Goal: Task Accomplishment & Management: Manage account settings

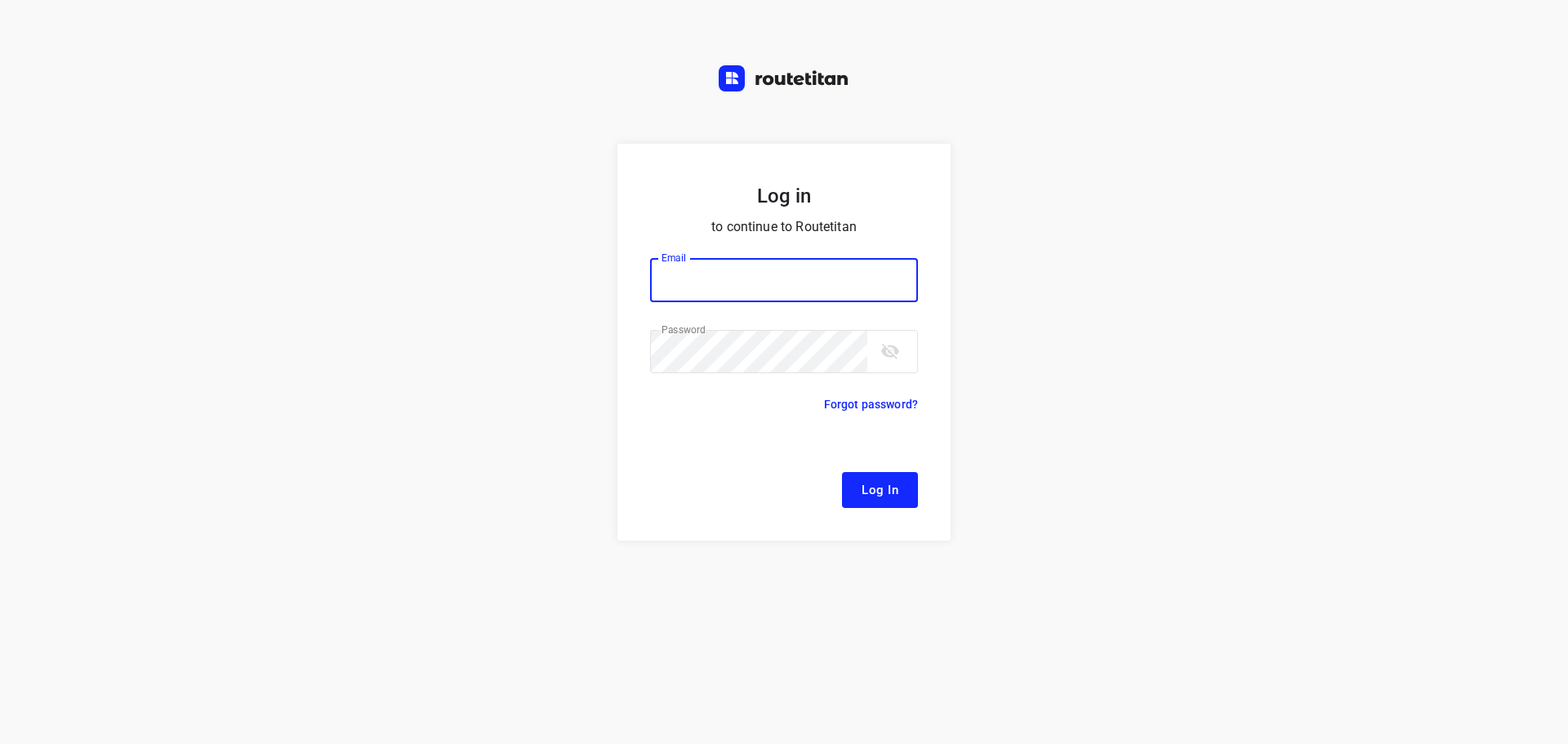
type input "remco@fruitopjewerk.nl"
click at [869, 480] on span "Log In" at bounding box center [881, 490] width 37 height 21
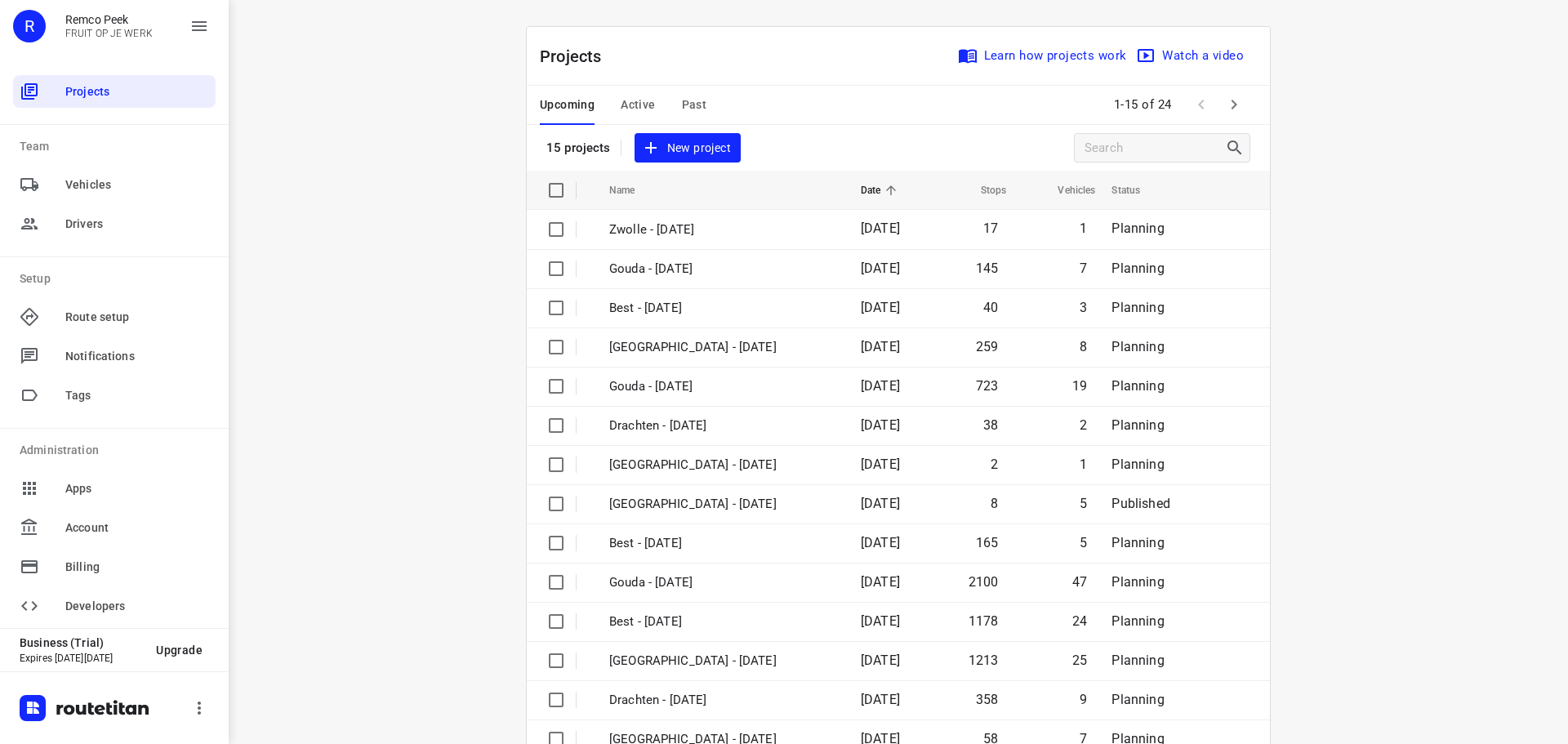
click at [626, 105] on span "Active" at bounding box center [638, 104] width 34 height 20
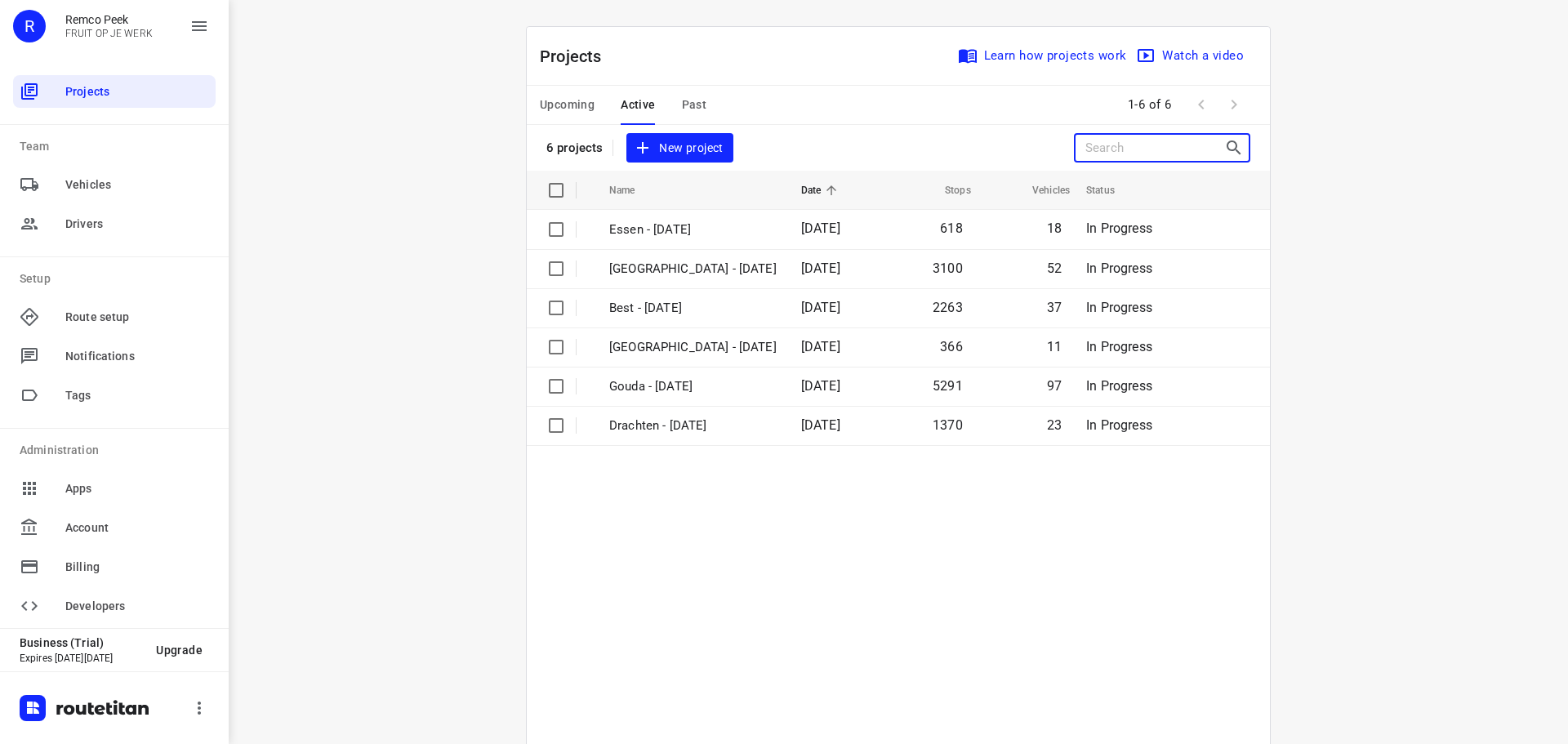
click at [1106, 151] on input "Search projects" at bounding box center [1155, 148] width 138 height 25
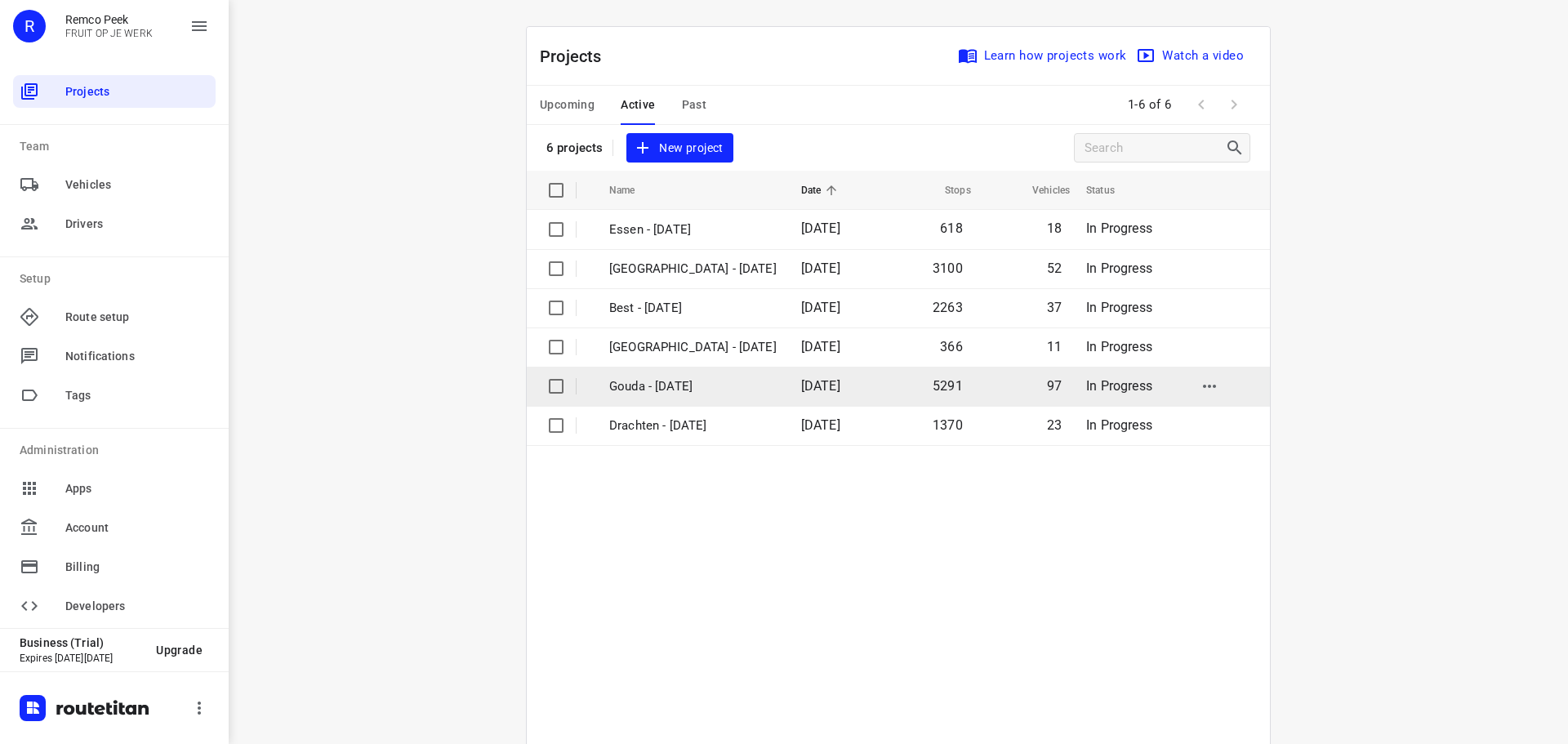
click at [642, 391] on p "Gouda - [DATE]" at bounding box center [693, 386] width 168 height 19
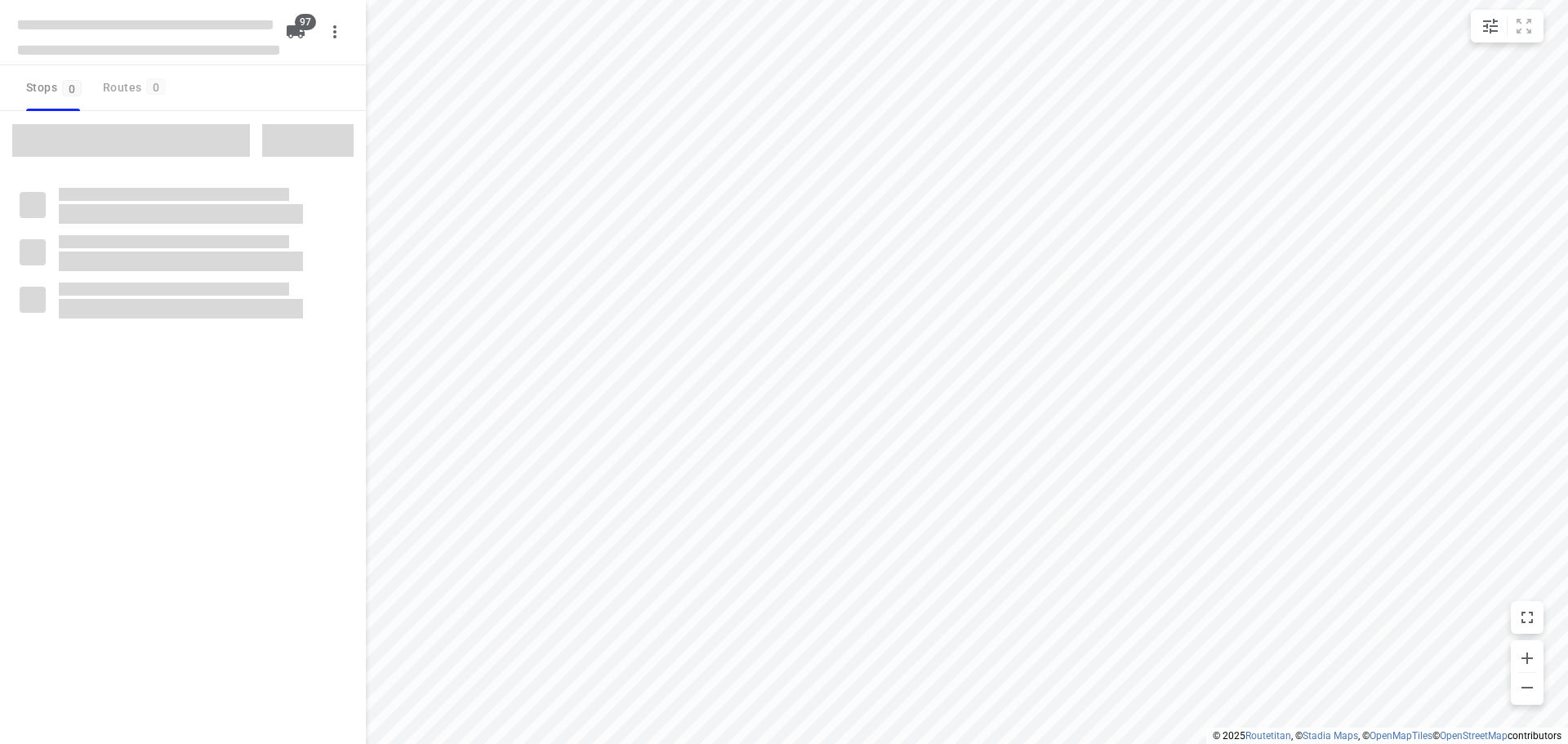
checkbox input "true"
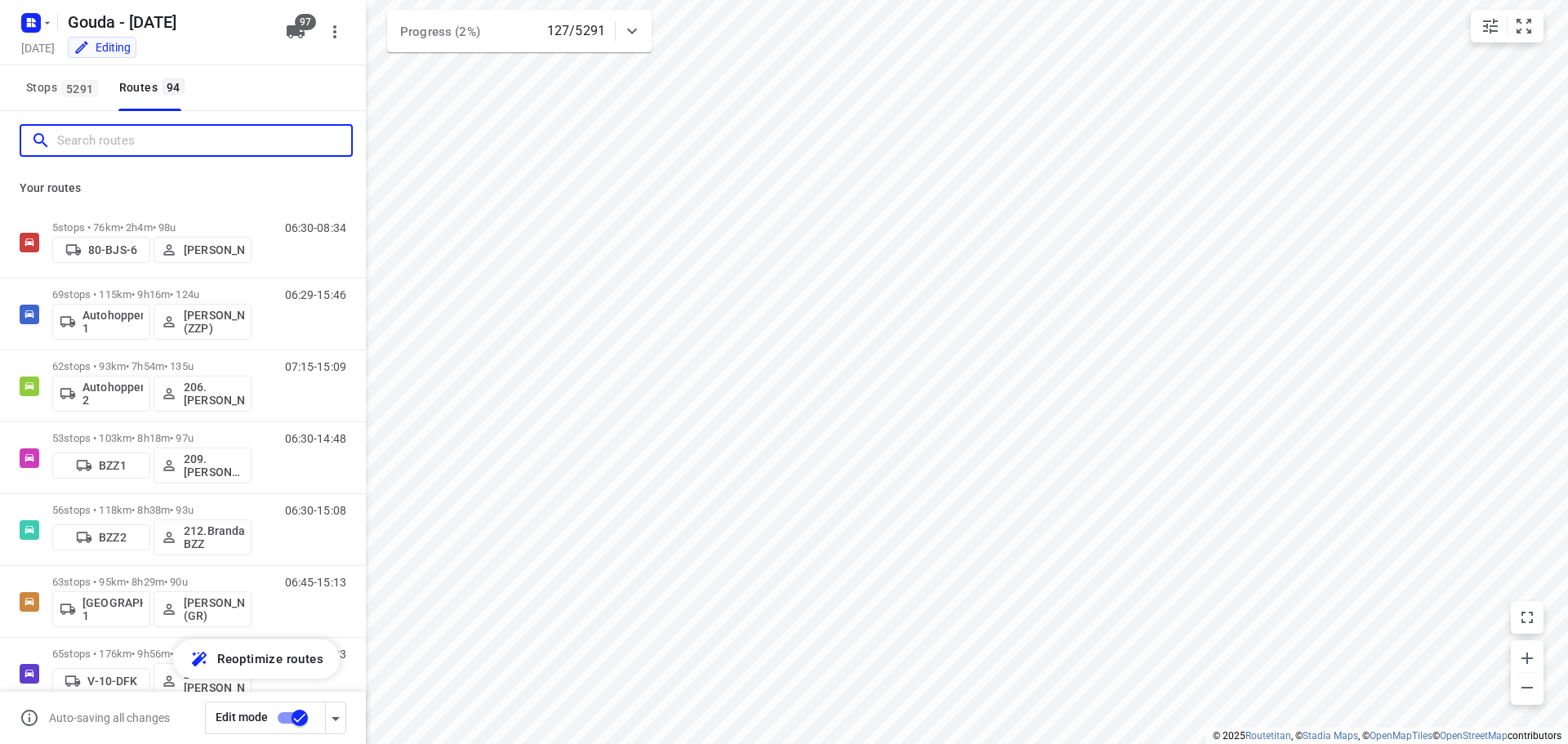
click at [200, 148] on input "Search routes" at bounding box center [205, 141] width 294 height 25
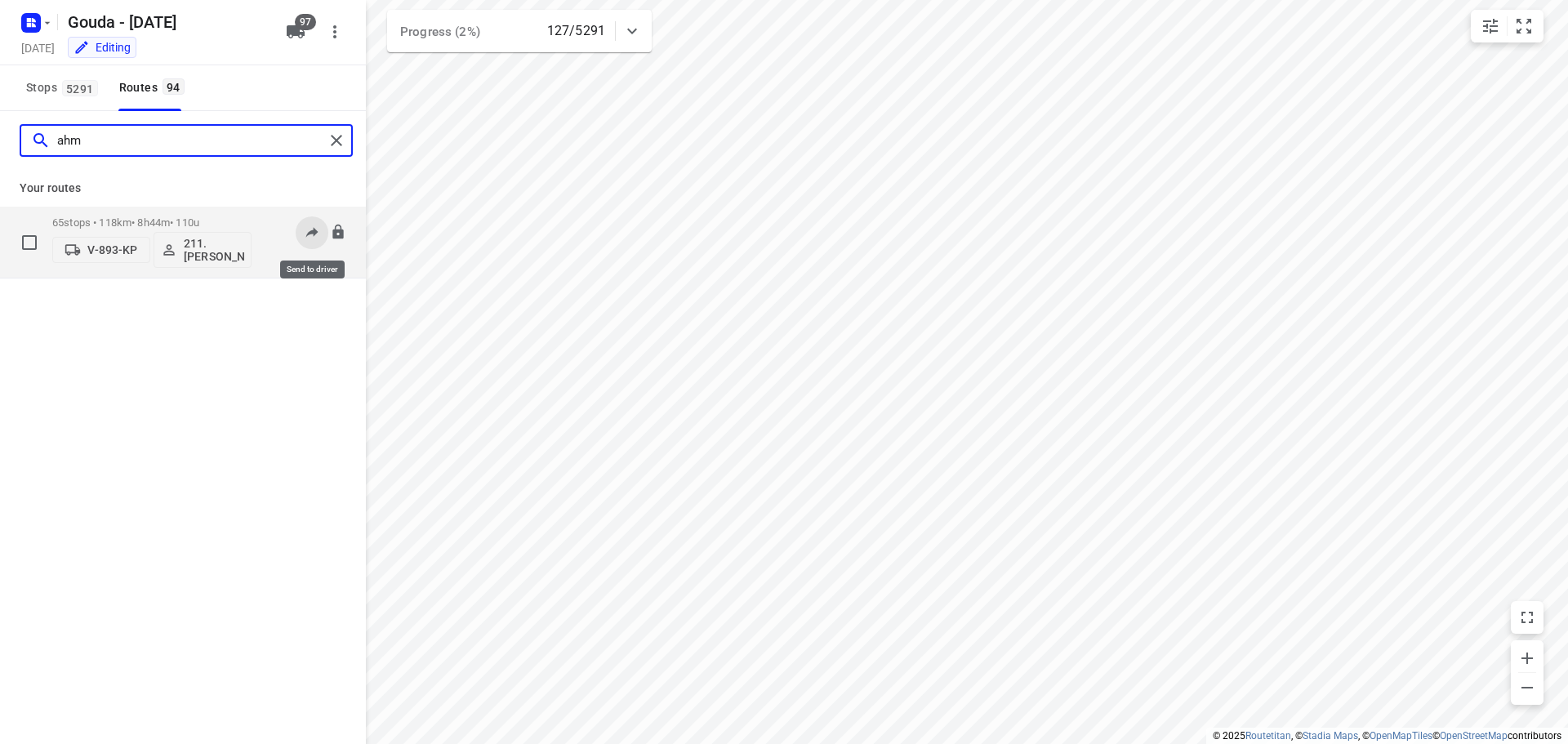
type input "ahm"
click at [313, 229] on icon at bounding box center [312, 231] width 17 height 17
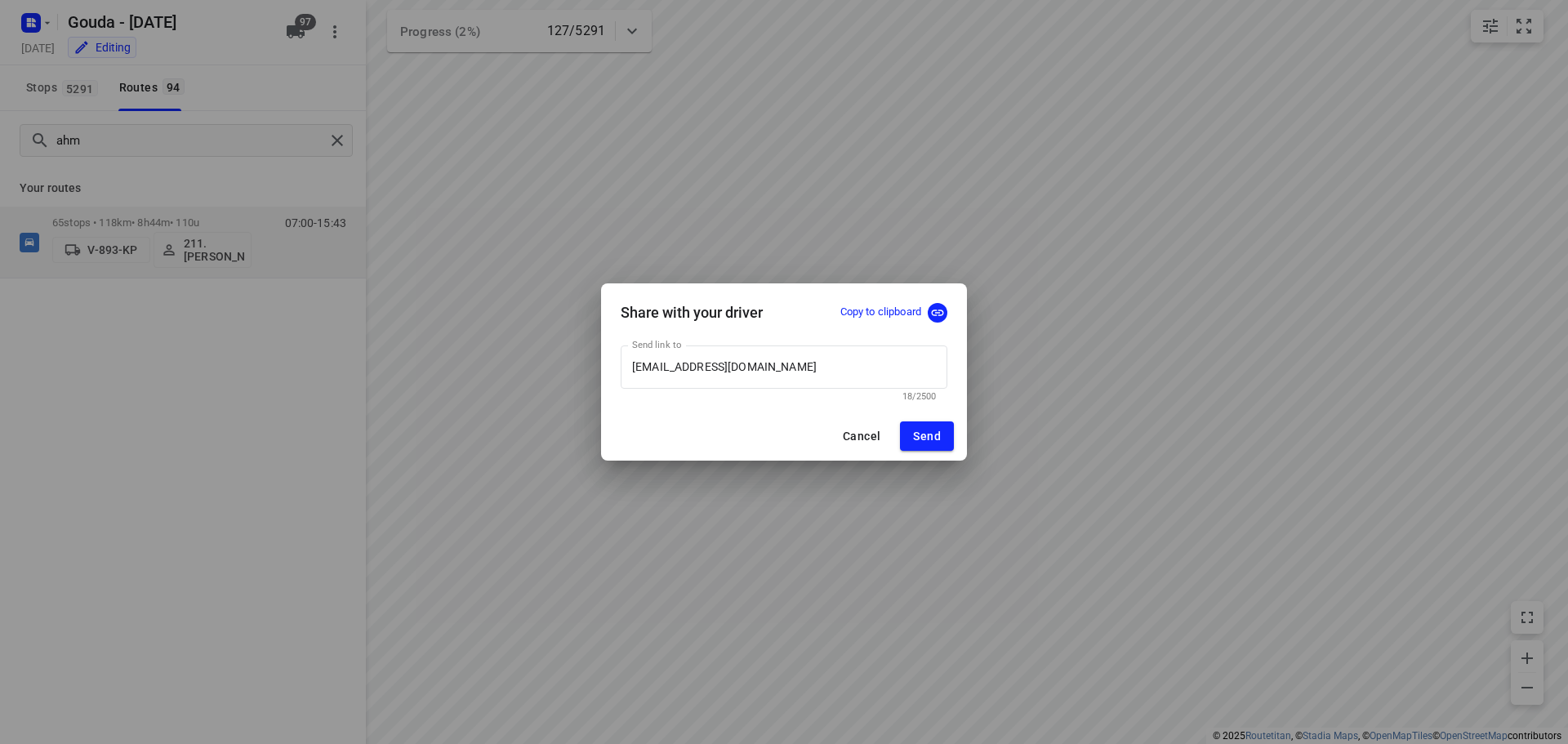
click at [870, 315] on p "Copy to clipboard" at bounding box center [881, 312] width 81 height 16
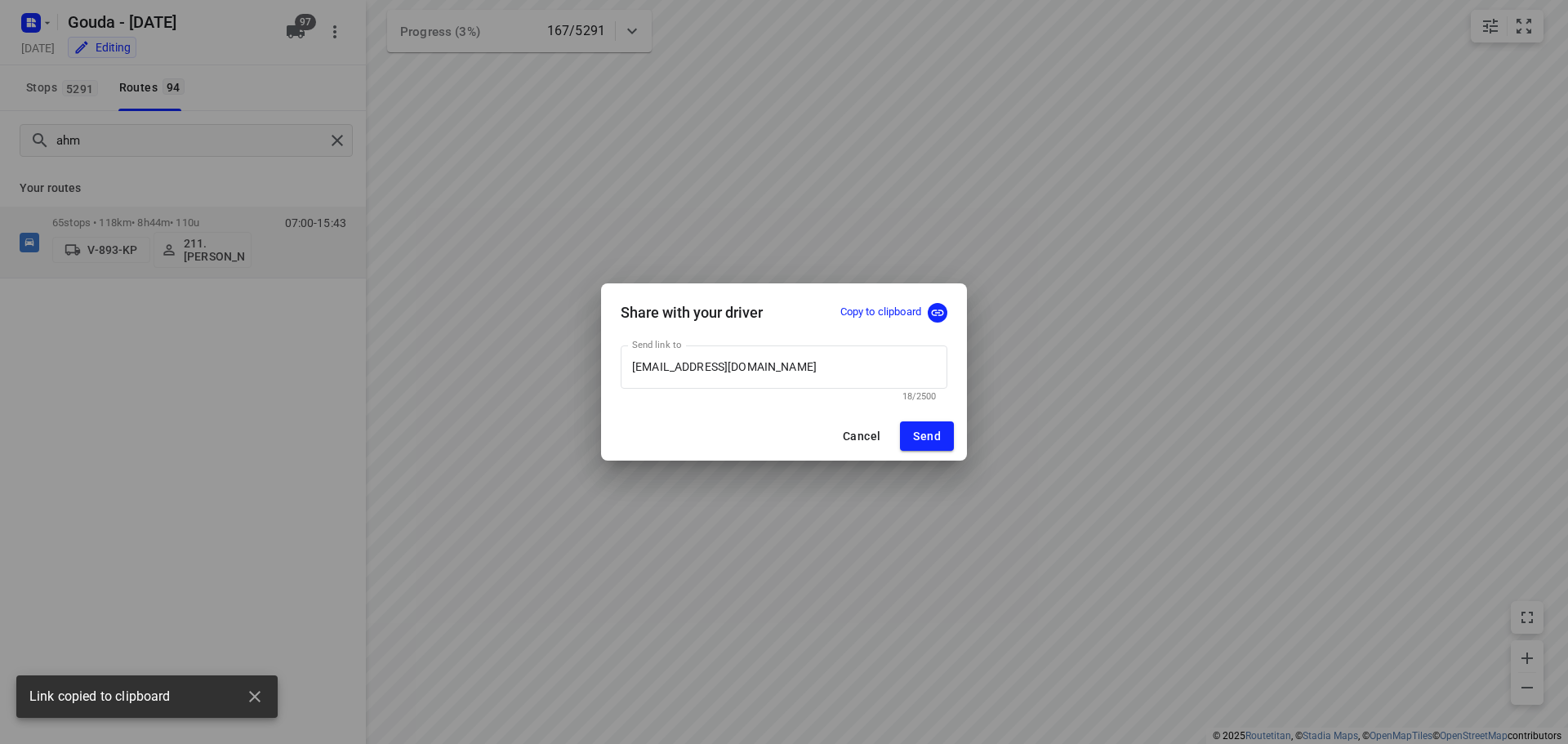
click at [853, 310] on p "Copy to clipboard" at bounding box center [881, 312] width 81 height 16
click at [1196, 472] on div "Share with your driver Copy to clipboard Send link to baskandv@gmail.com Send l…" at bounding box center [784, 372] width 1568 height 744
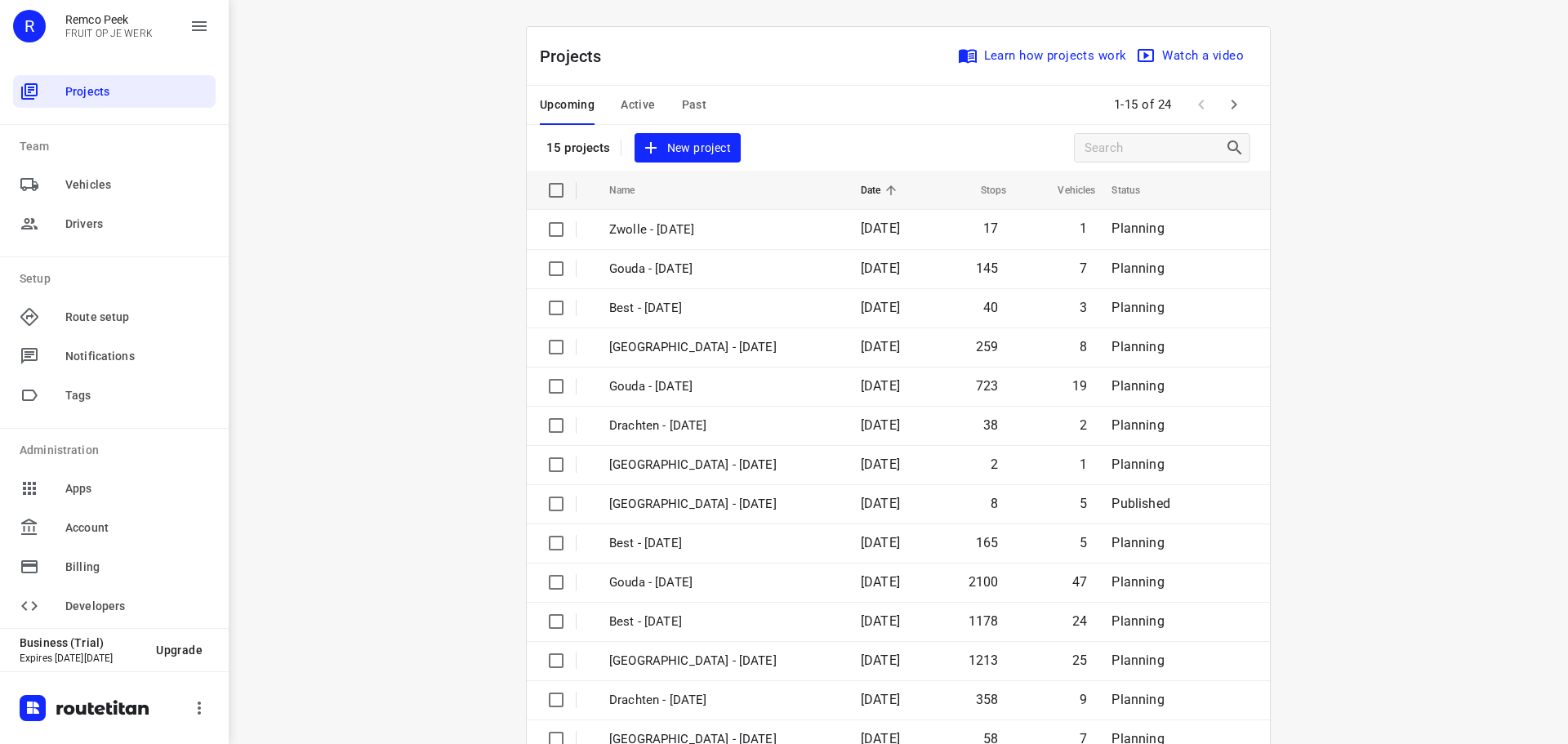
click at [632, 107] on span "Active" at bounding box center [638, 104] width 34 height 20
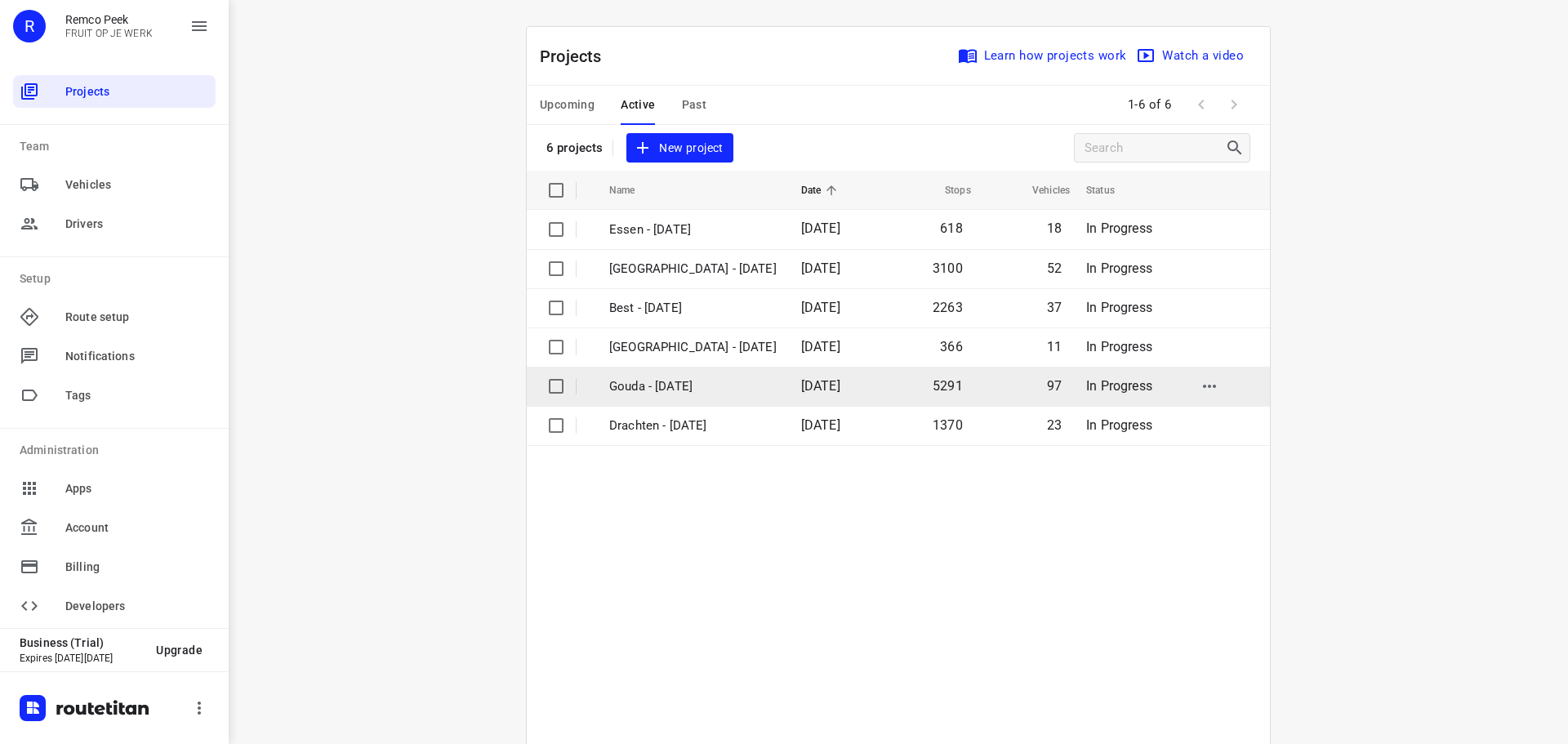
click at [656, 390] on p "Gouda - [DATE]" at bounding box center [693, 386] width 168 height 19
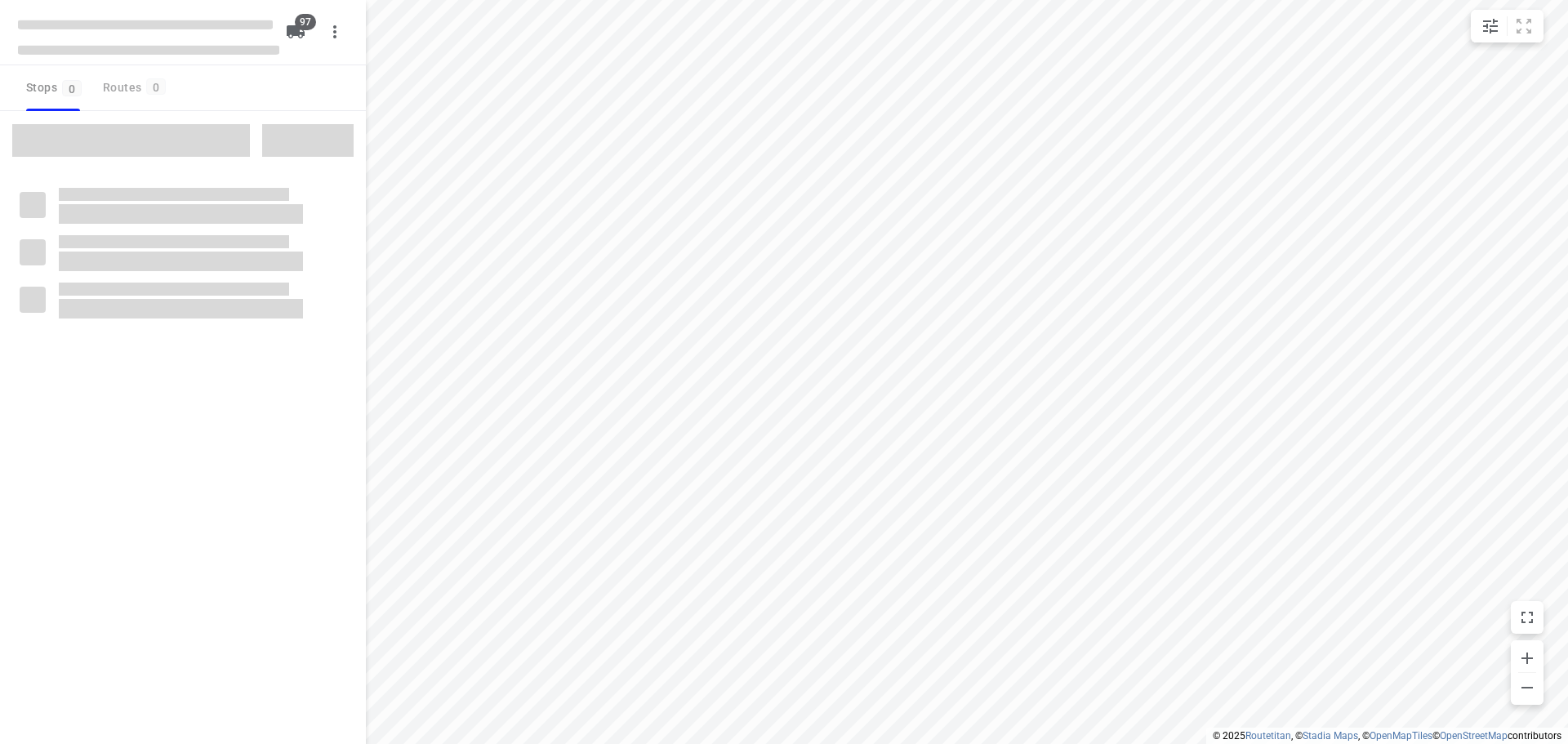
checkbox input "true"
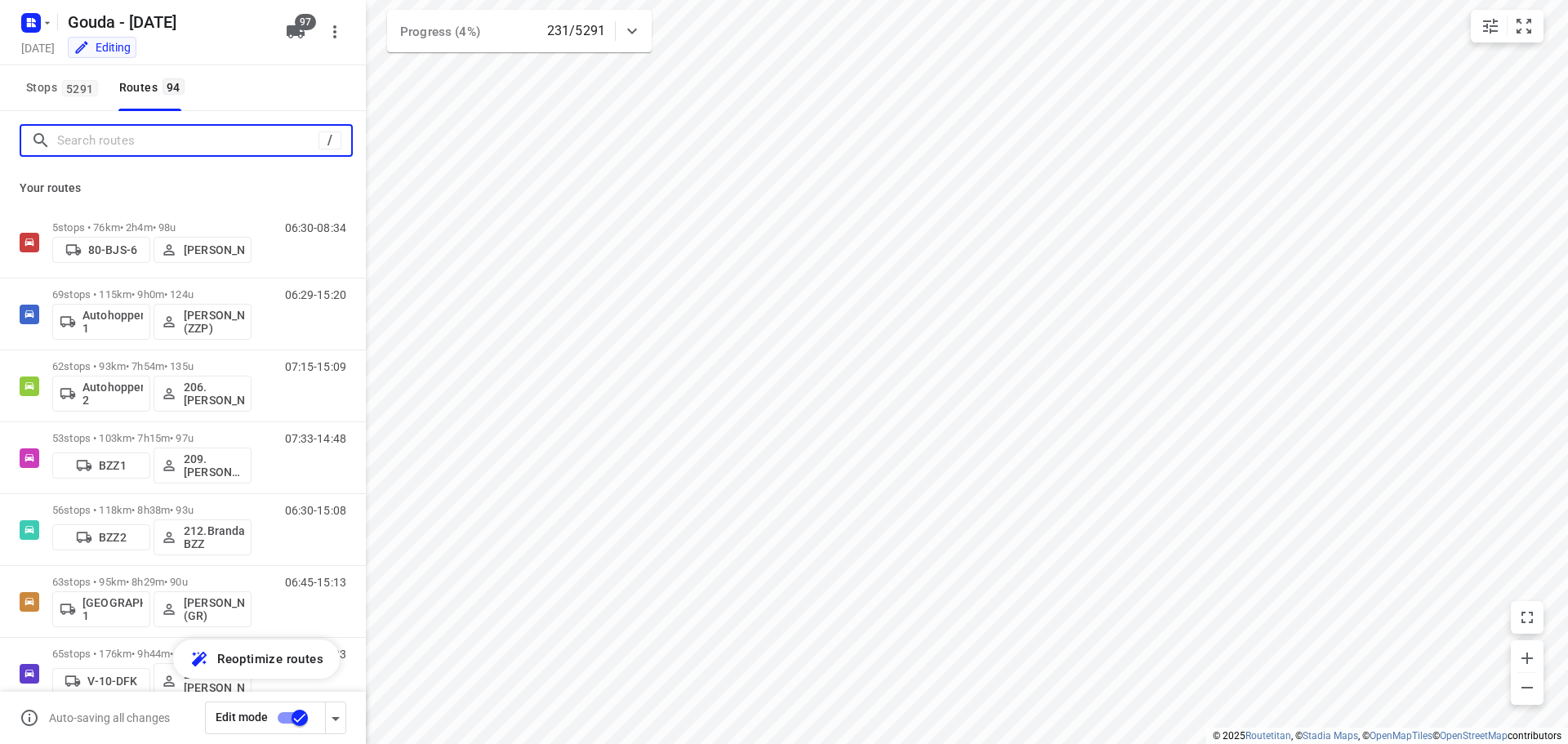
click at [158, 147] on input "Search routes" at bounding box center [188, 141] width 261 height 25
click at [162, 147] on input "Search routes" at bounding box center [205, 141] width 294 height 25
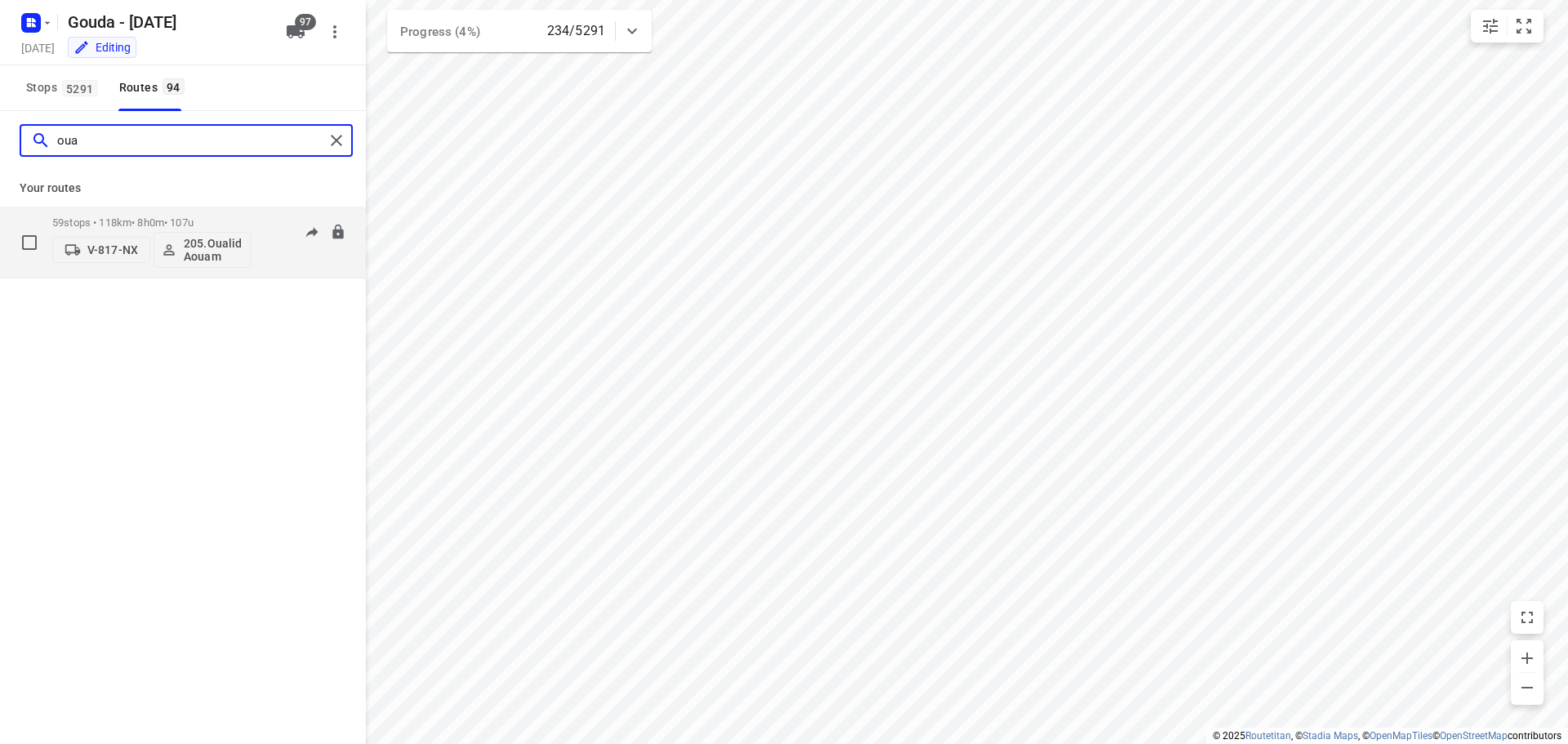
type input "oua"
click at [206, 255] on p "205.Oualid Aouam" at bounding box center [214, 250] width 60 height 26
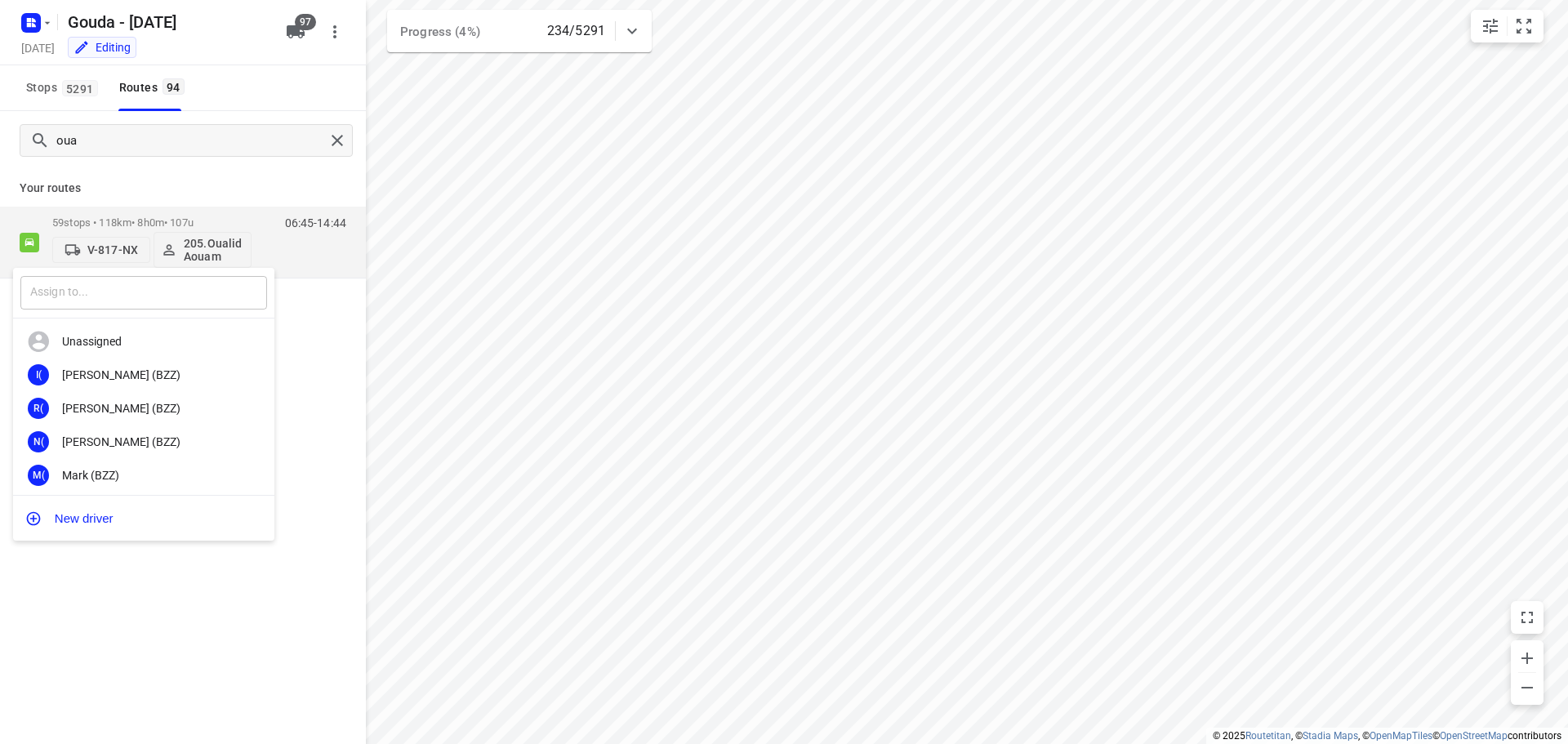
click at [161, 291] on input "text" at bounding box center [143, 293] width 247 height 33
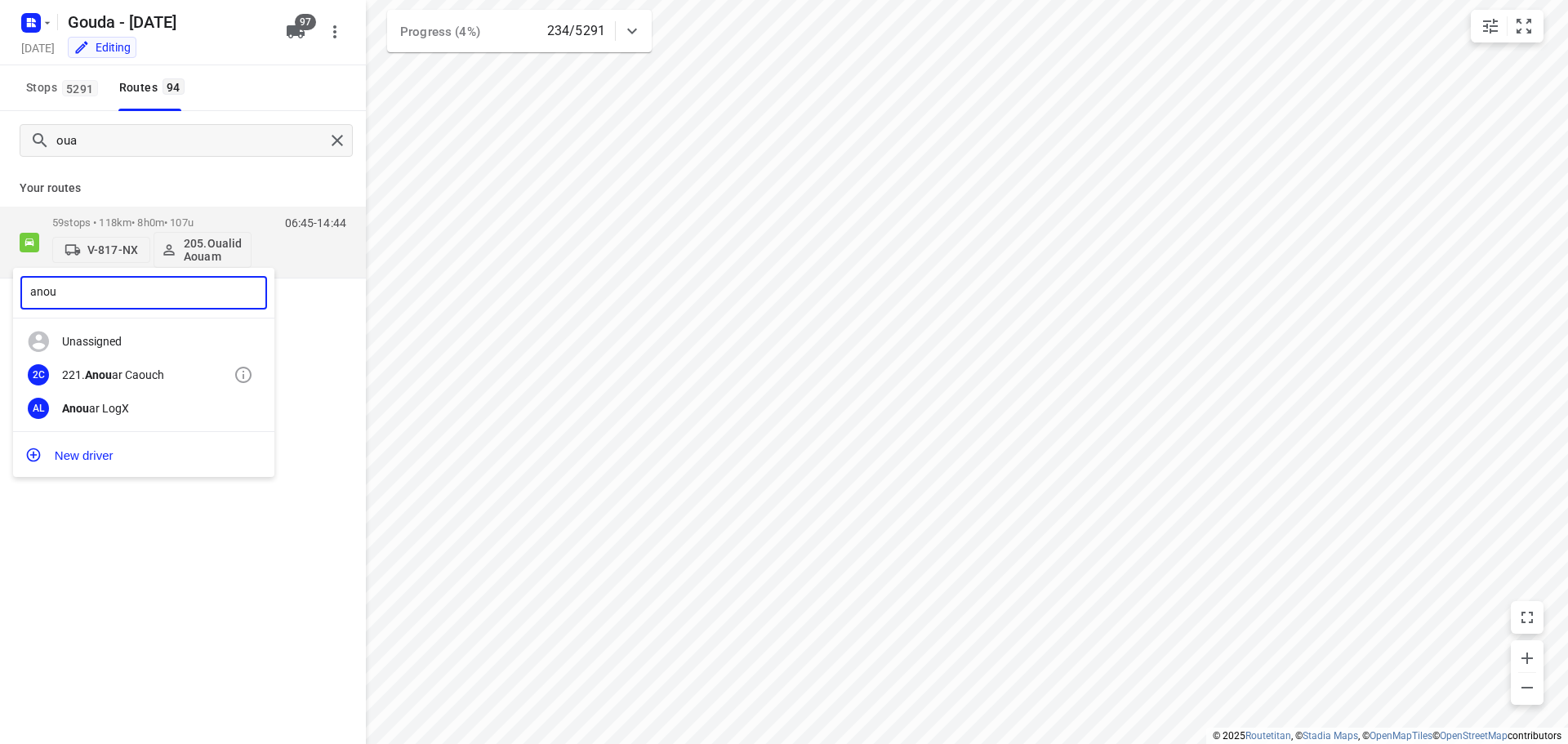
type input "anou"
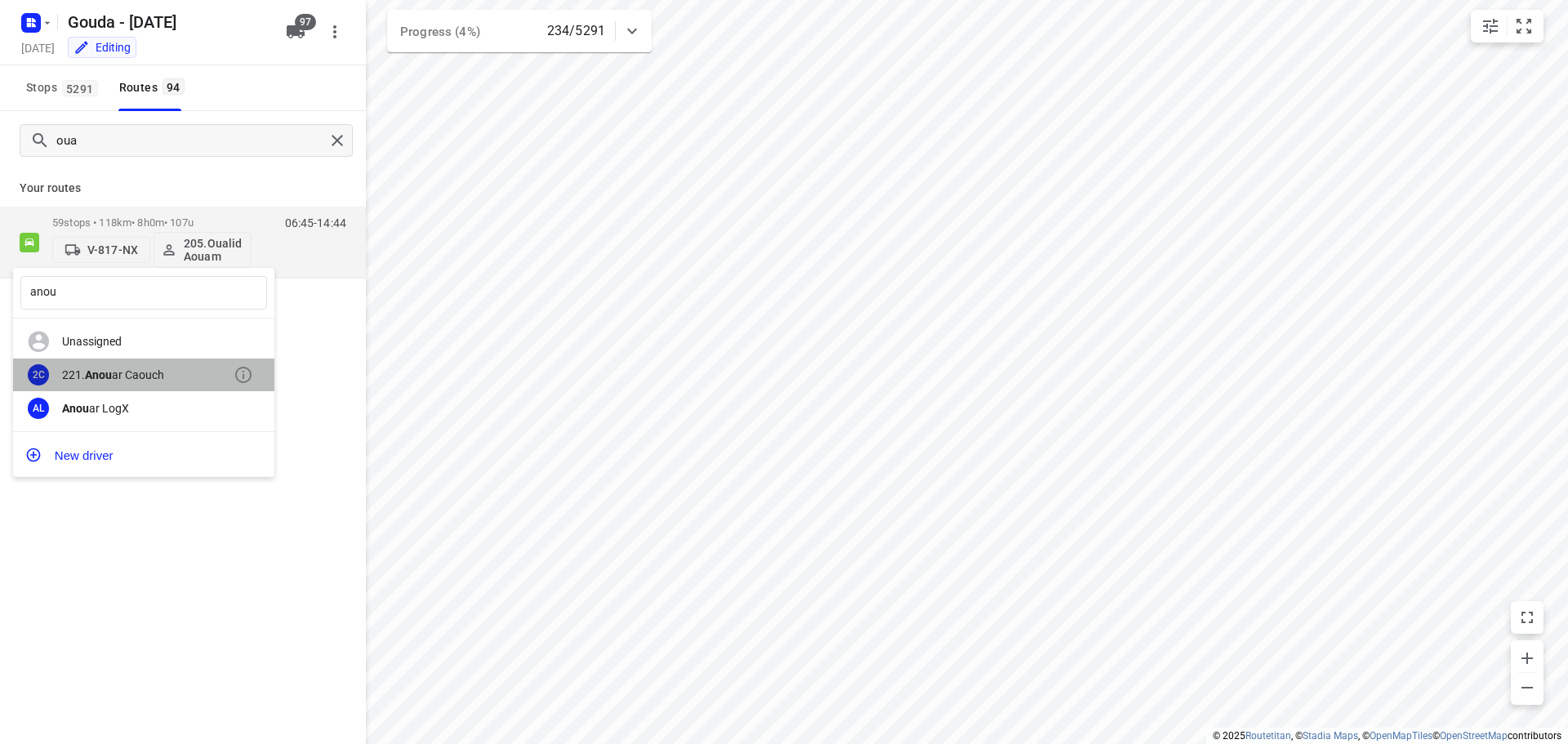
click at [123, 375] on div "221. Anou ar Caouch" at bounding box center [148, 374] width 172 height 13
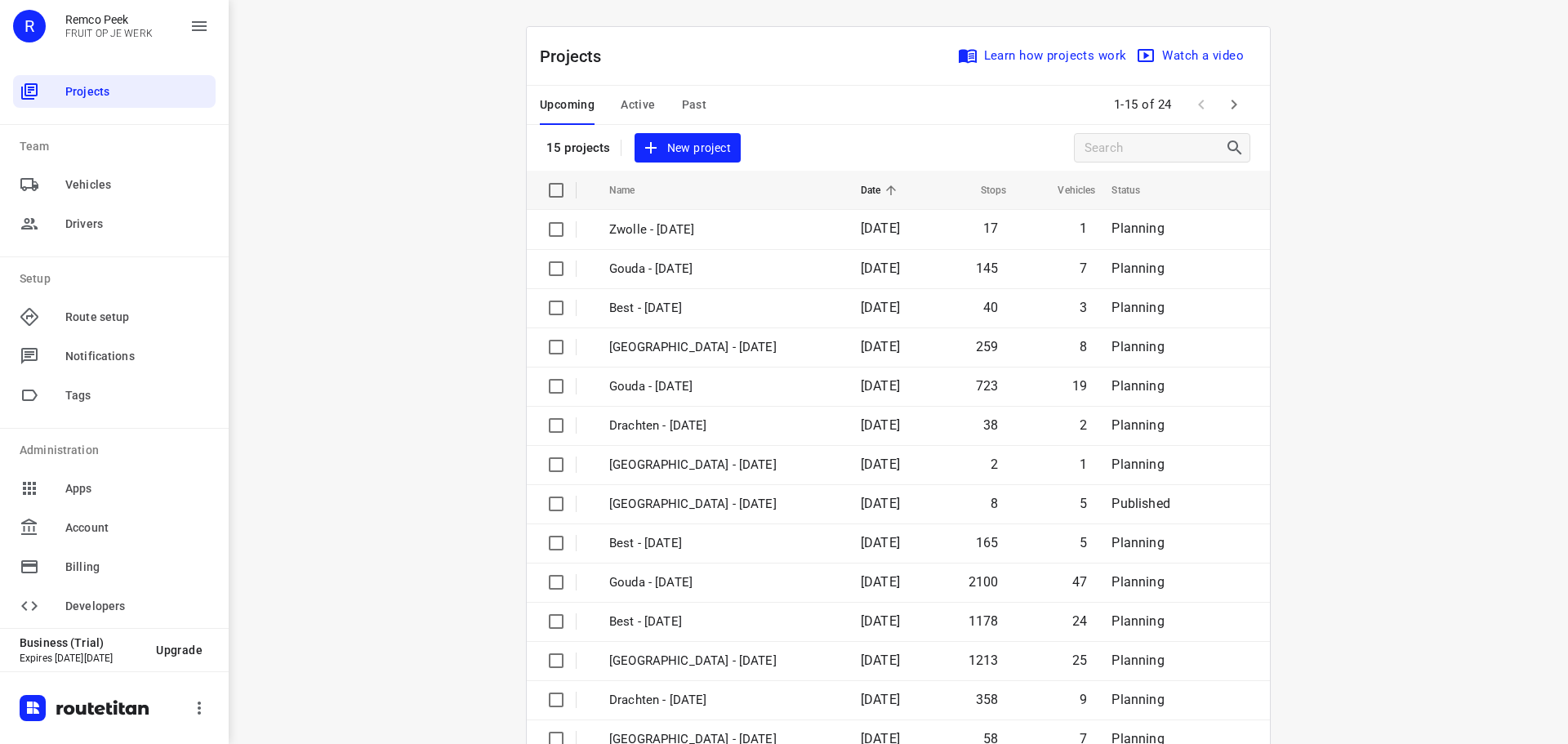
click at [630, 98] on span "Active" at bounding box center [638, 104] width 34 height 20
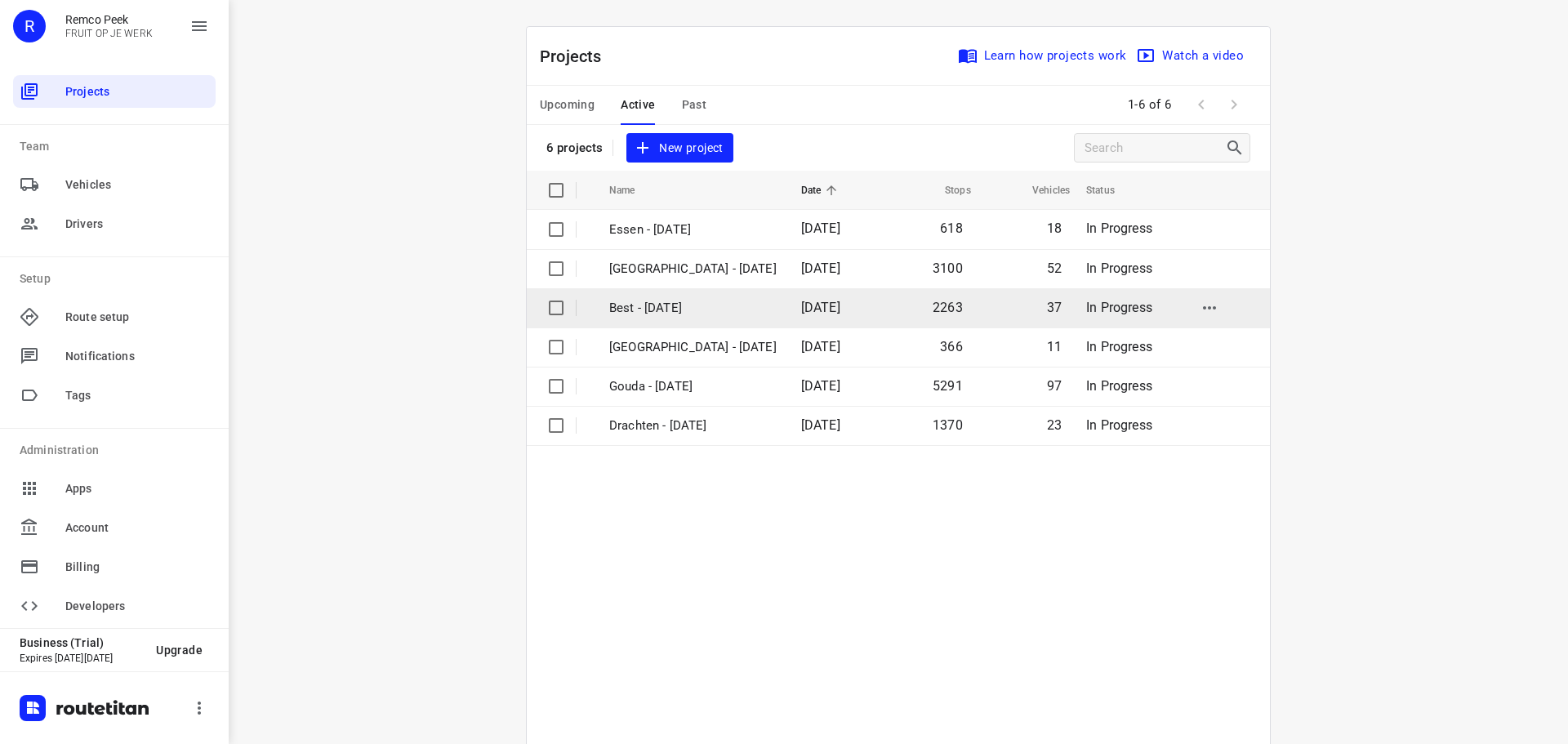
click at [633, 306] on p "Best - Monday" at bounding box center [693, 308] width 168 height 19
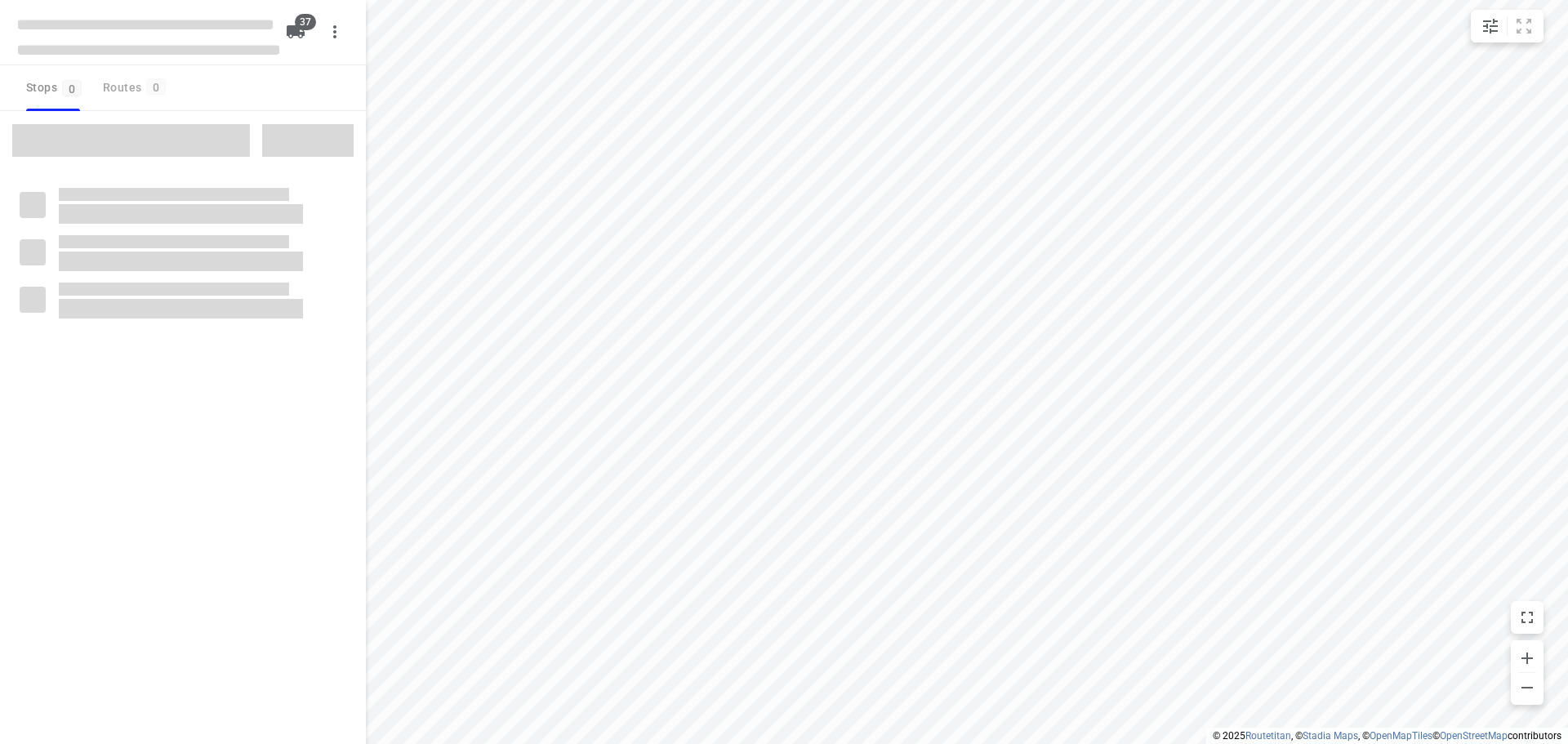
checkbox input "true"
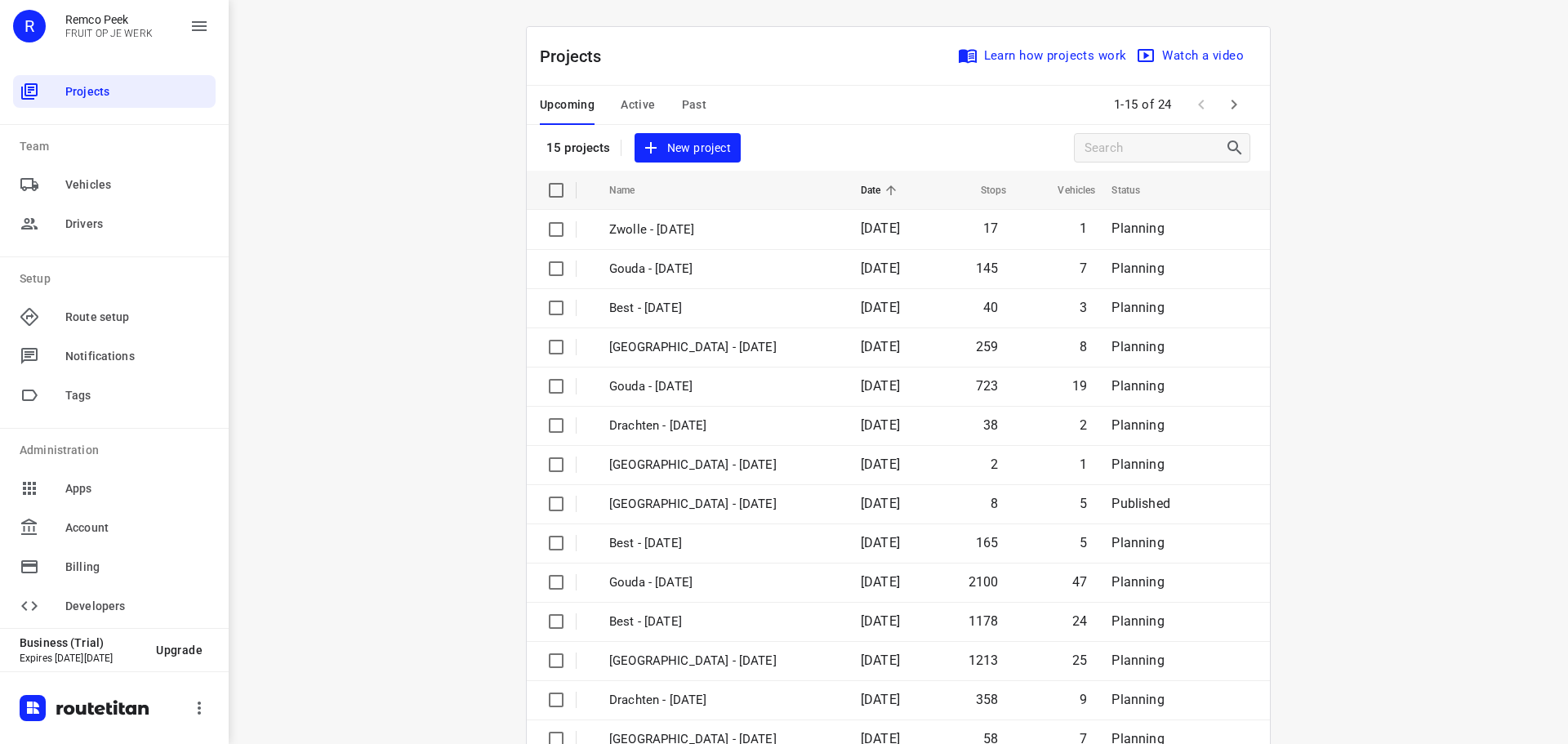
click at [640, 103] on span "Active" at bounding box center [638, 104] width 34 height 20
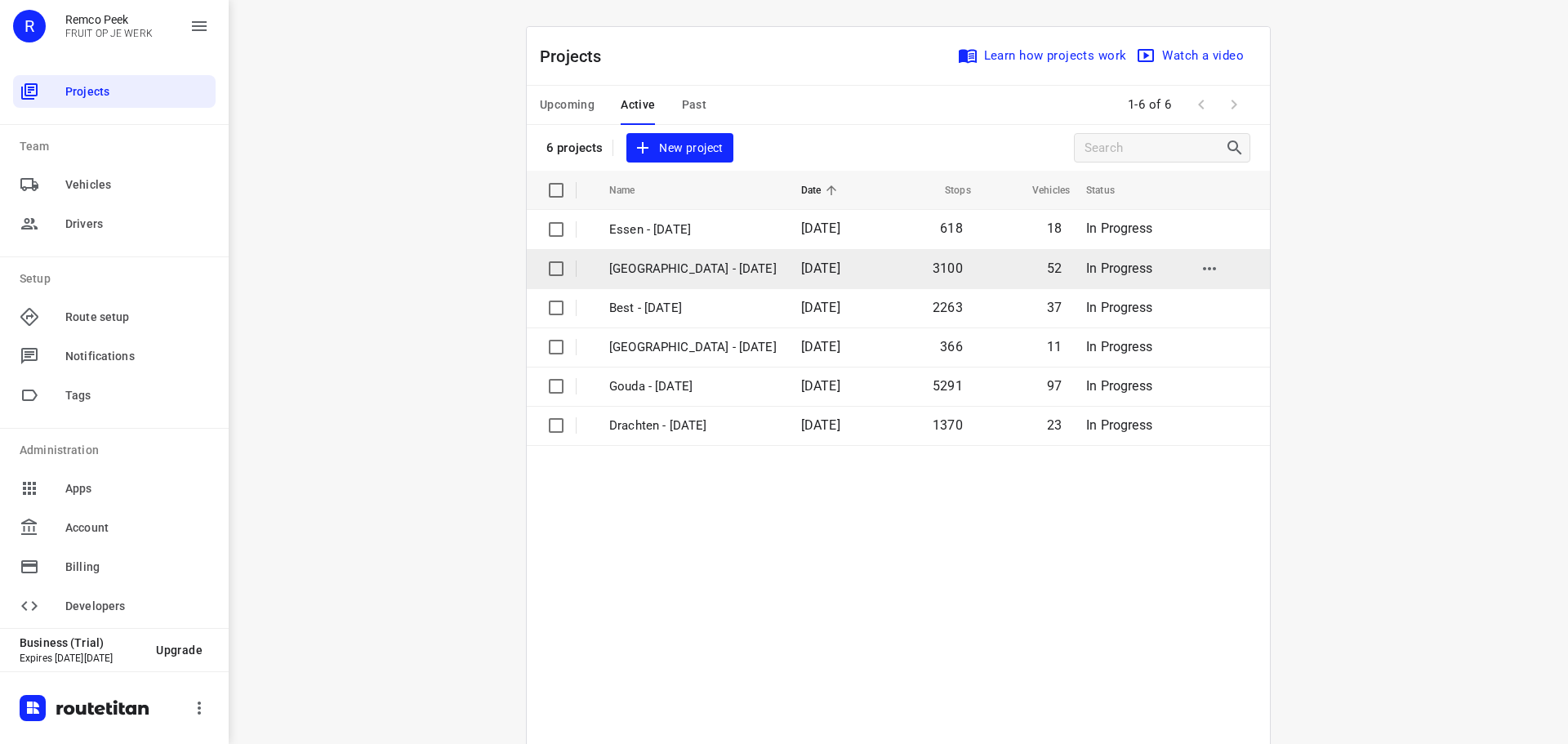
click at [640, 279] on td "[GEOGRAPHIC_DATA] - [DATE]" at bounding box center [690, 268] width 195 height 39
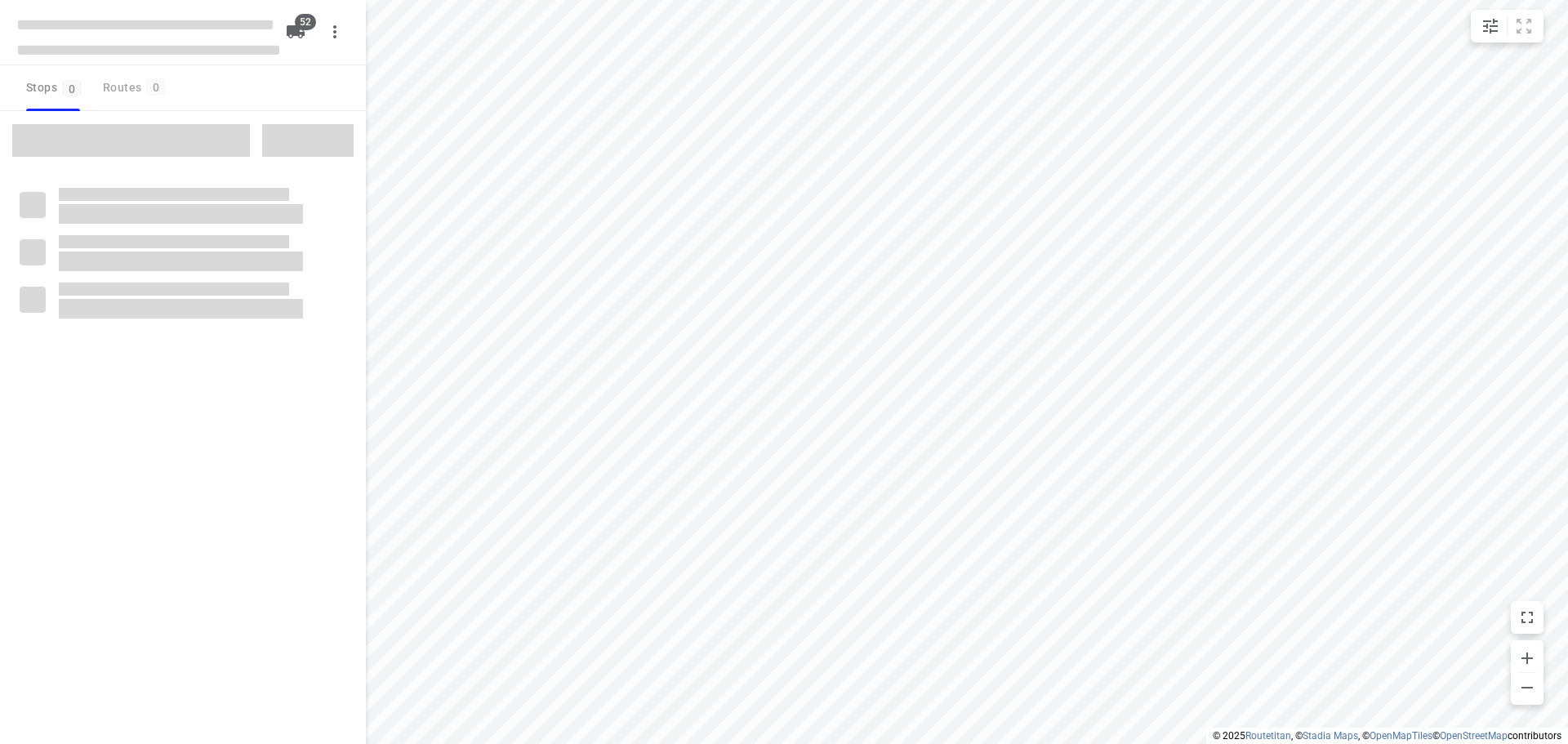
checkbox input "true"
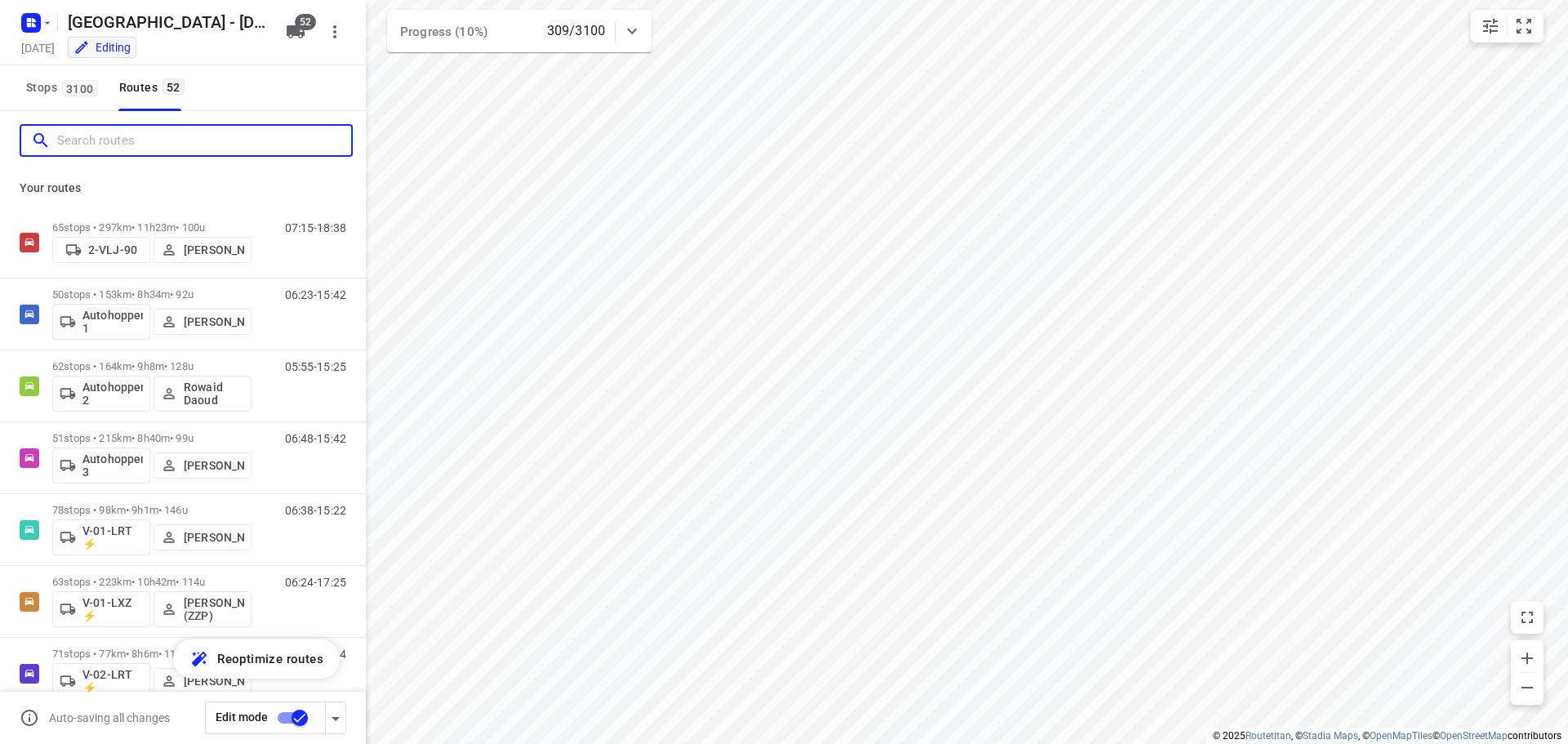
click at [155, 147] on input "Search routes" at bounding box center [205, 141] width 294 height 25
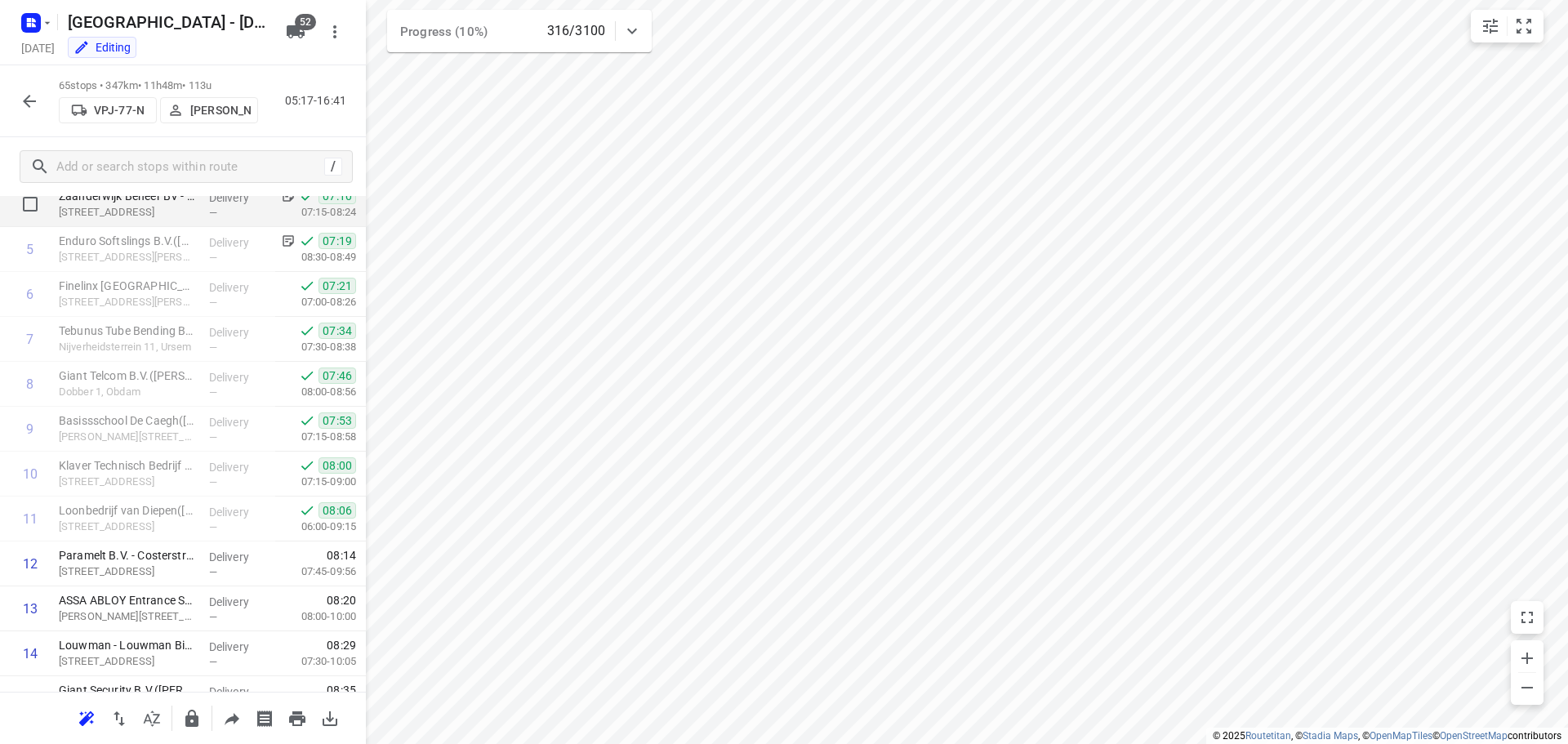
scroll to position [245, 0]
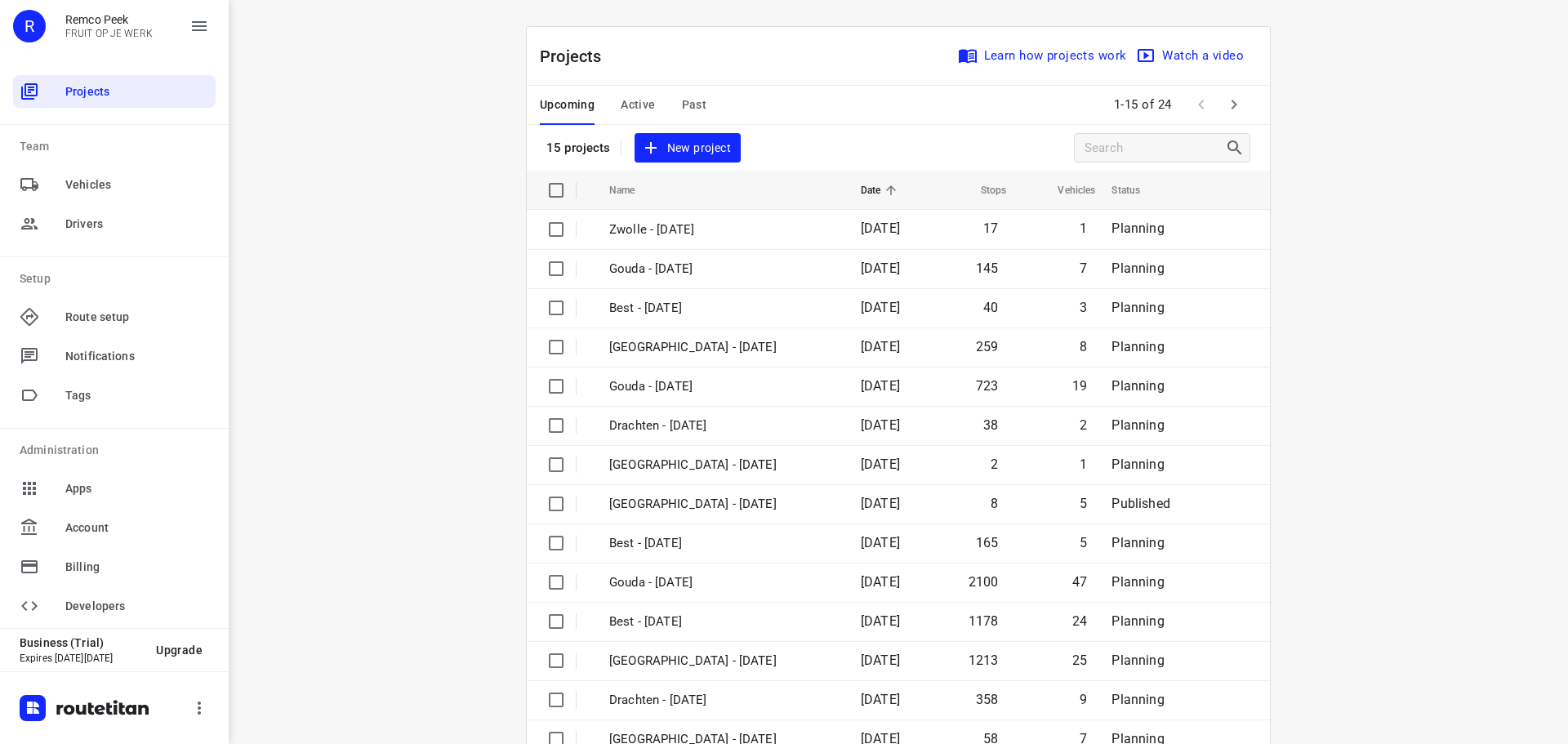
click at [634, 101] on span "Active" at bounding box center [638, 104] width 34 height 20
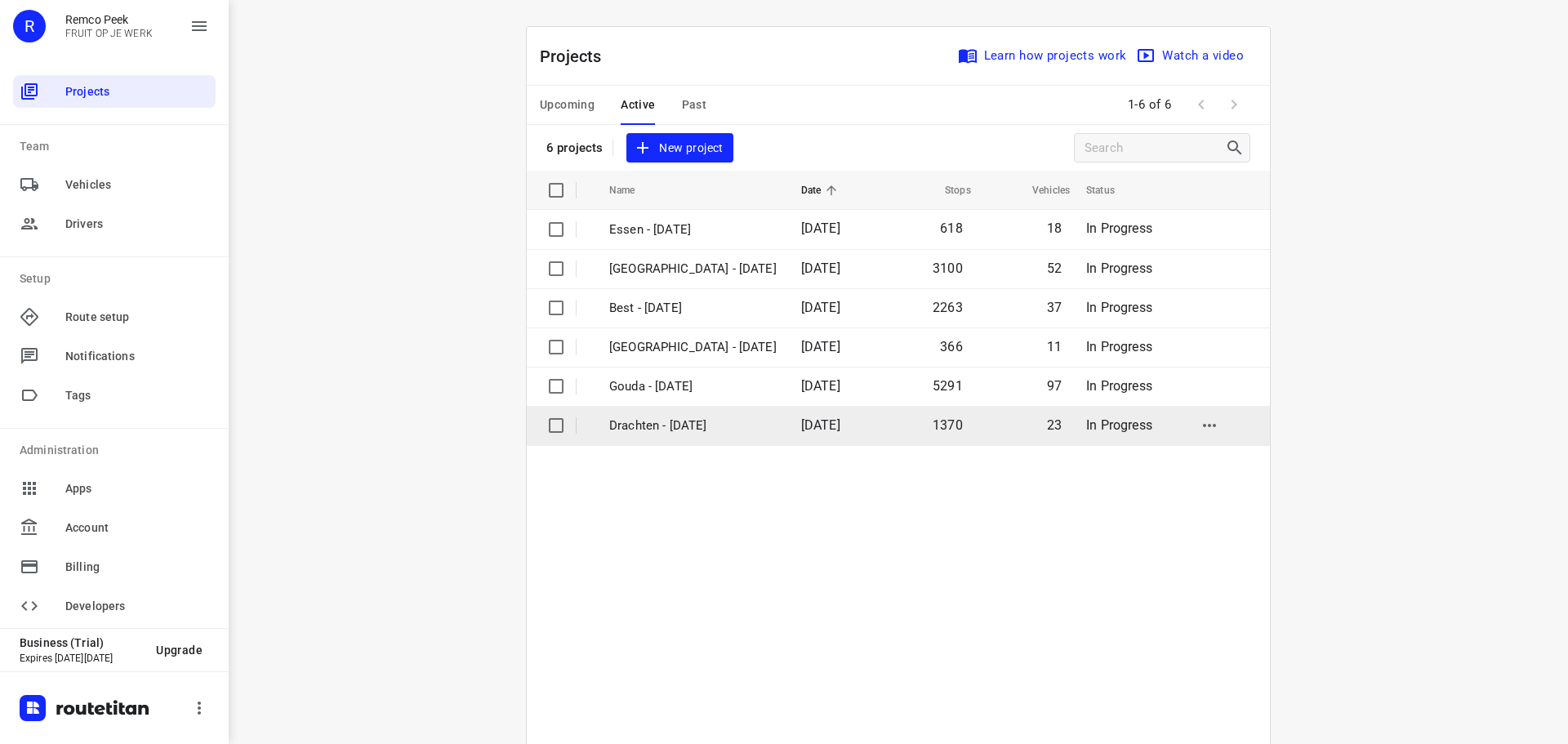
click at [658, 420] on p "Drachten - [DATE]" at bounding box center [693, 425] width 168 height 19
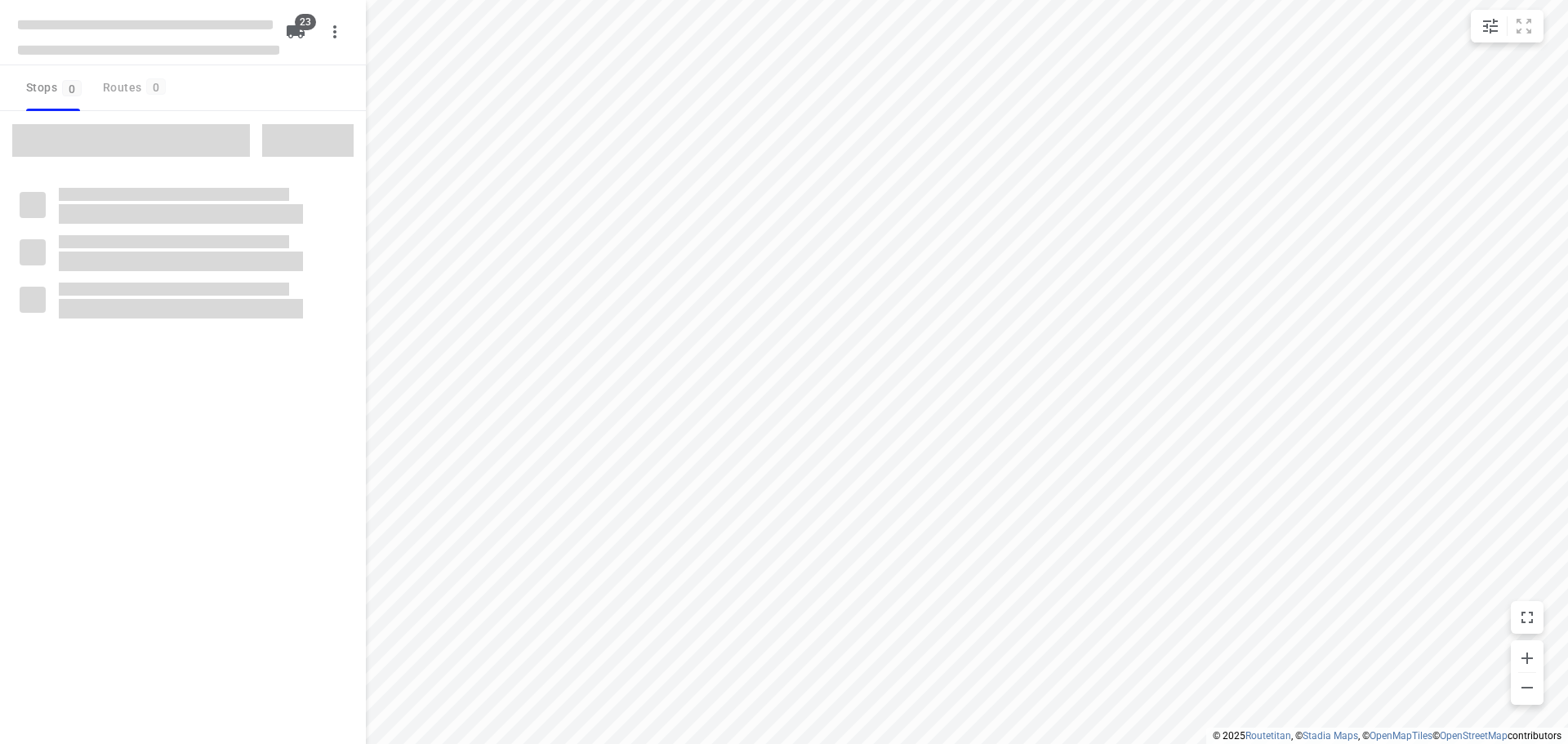
checkbox input "true"
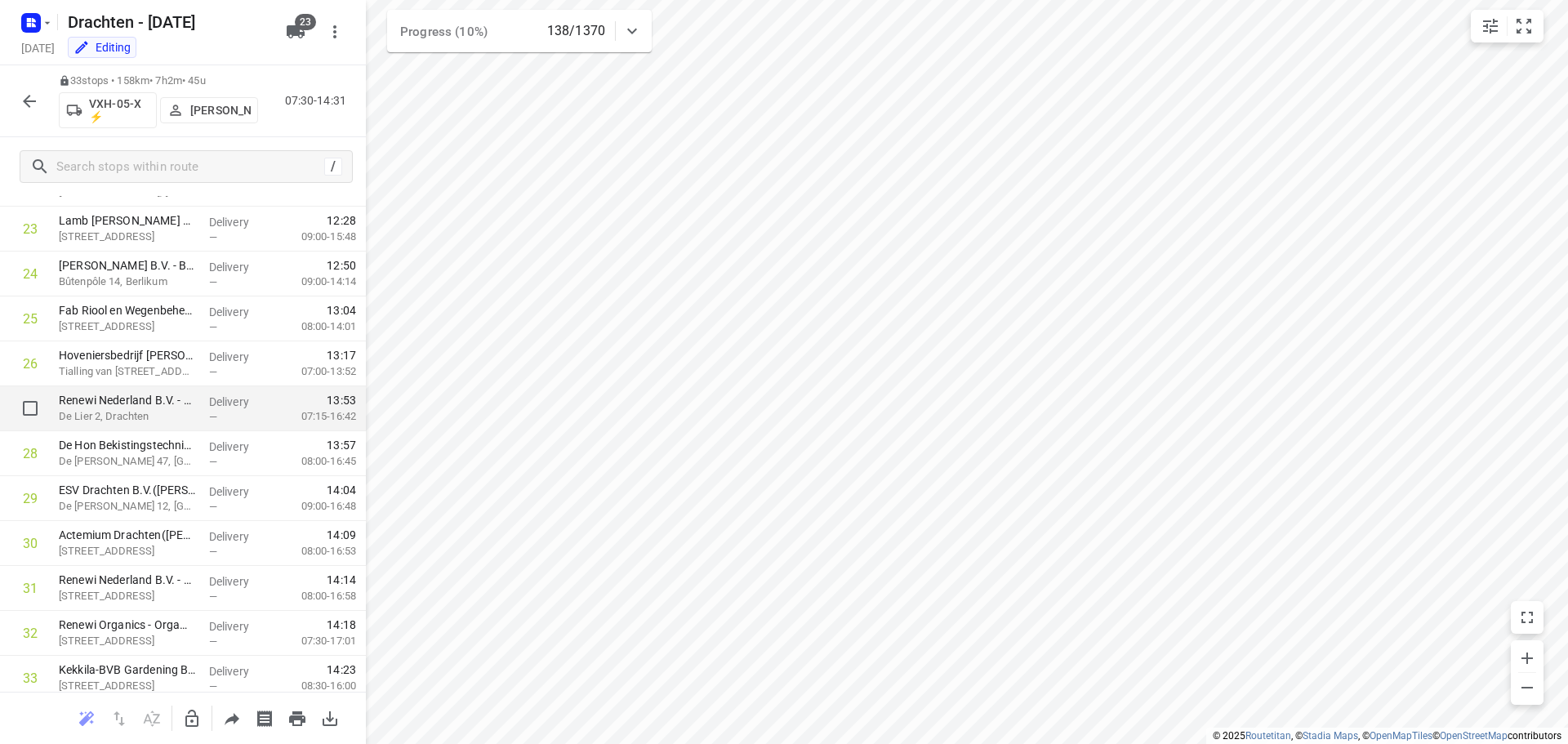
scroll to position [1032, 0]
